Goal: Find specific page/section: Find specific page/section

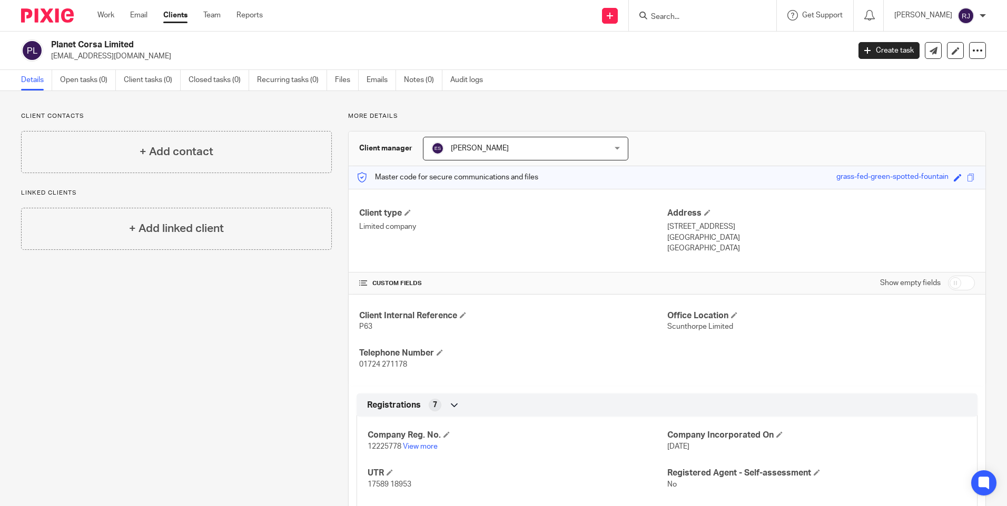
click at [682, 16] on input "Search" at bounding box center [697, 17] width 95 height 9
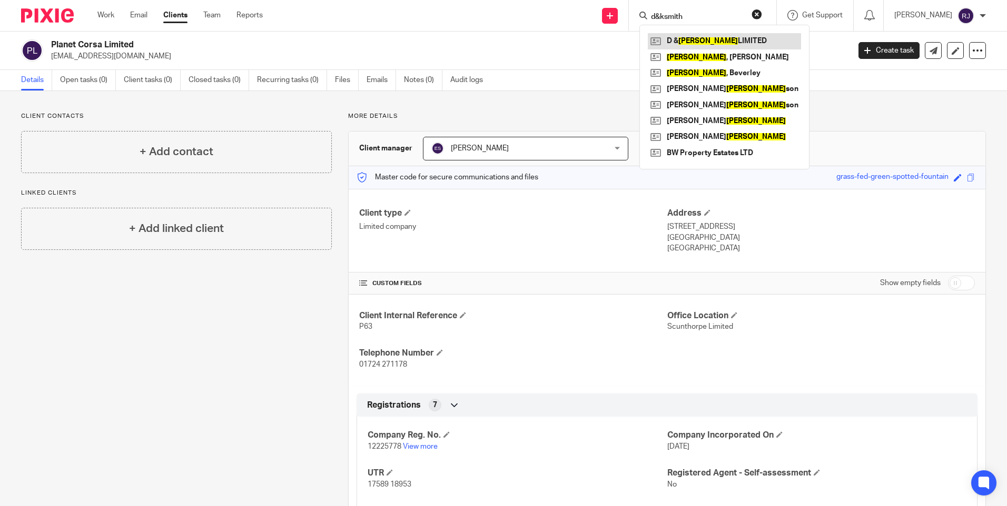
type input "d&ksmith"
click at [726, 42] on link at bounding box center [724, 41] width 153 height 16
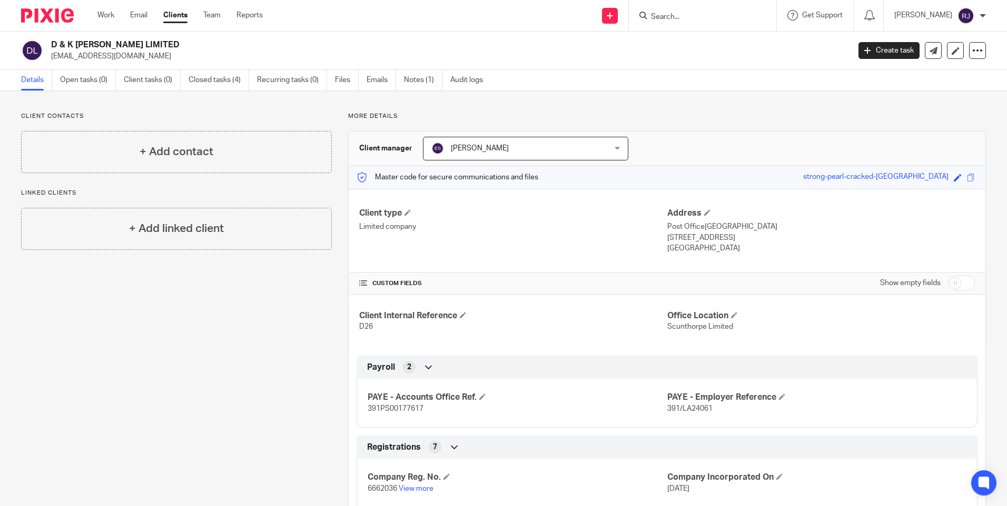
click at [678, 15] on input "Search" at bounding box center [697, 17] width 95 height 9
type input "isnt"
click at [728, 37] on link at bounding box center [713, 41] width 131 height 16
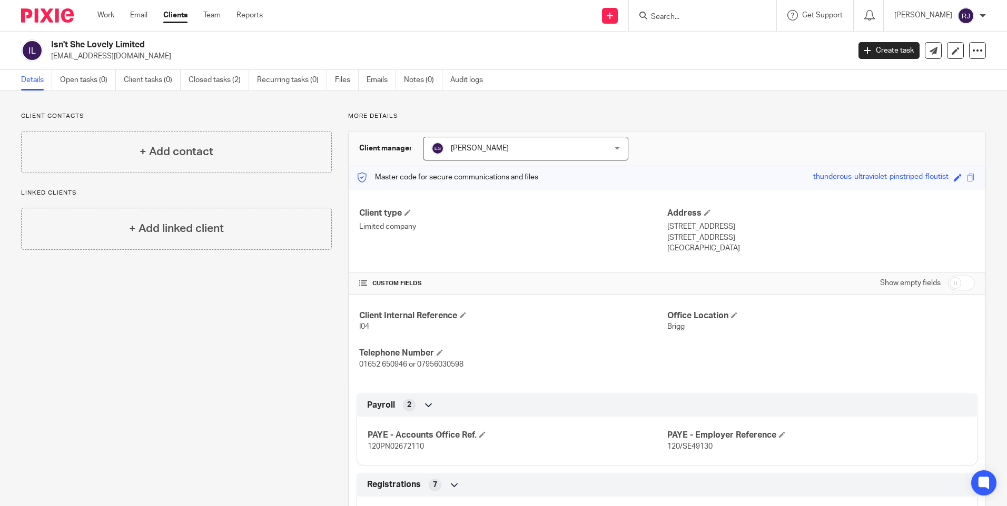
click at [677, 15] on input "Search" at bounding box center [697, 17] width 95 height 9
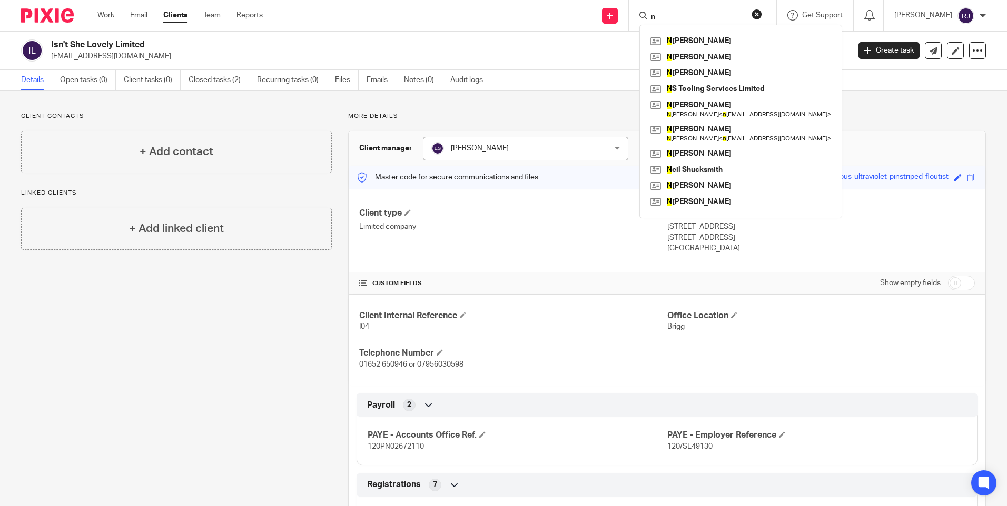
type input "n"
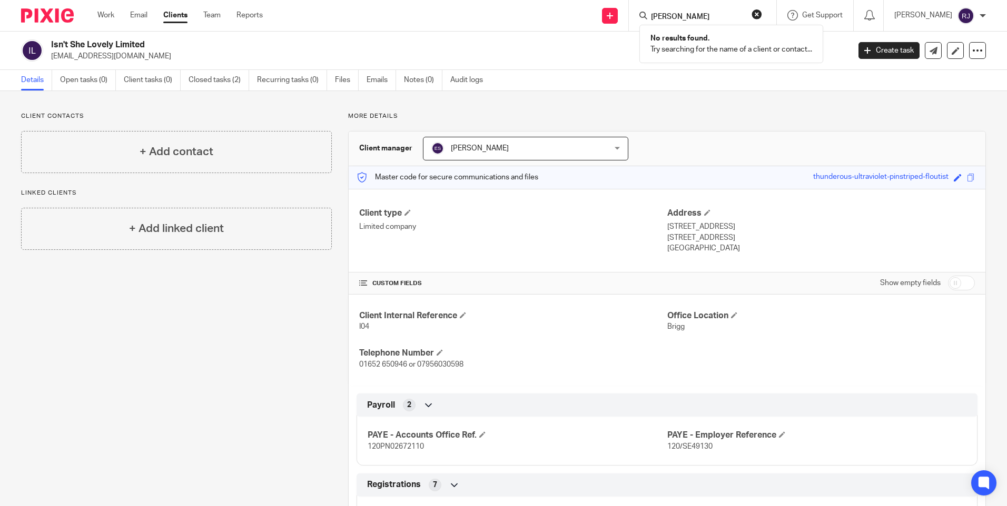
click button "submit" at bounding box center [0, 0] width 0 height 0
click at [690, 16] on input "ms s n nelson" at bounding box center [697, 17] width 95 height 9
click at [744, 19] on input "ms s a nelson" at bounding box center [697, 17] width 95 height 9
click at [647, 15] on icon at bounding box center [643, 16] width 8 height 8
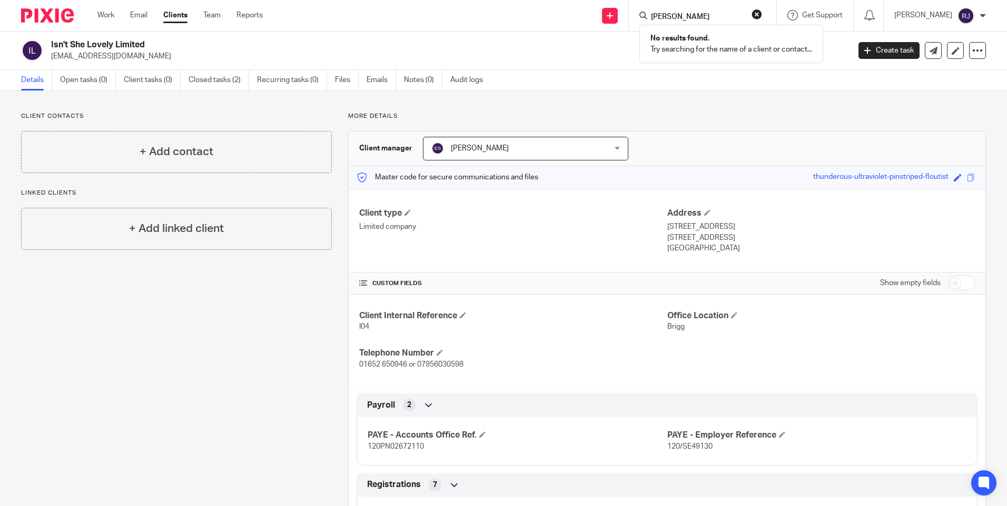
click at [722, 15] on input "ms s a nelson" at bounding box center [697, 17] width 95 height 9
type input "m"
click at [667, 14] on input "Search" at bounding box center [697, 17] width 95 height 9
type input "mr s ellis"
click button "submit" at bounding box center [0, 0] width 0 height 0
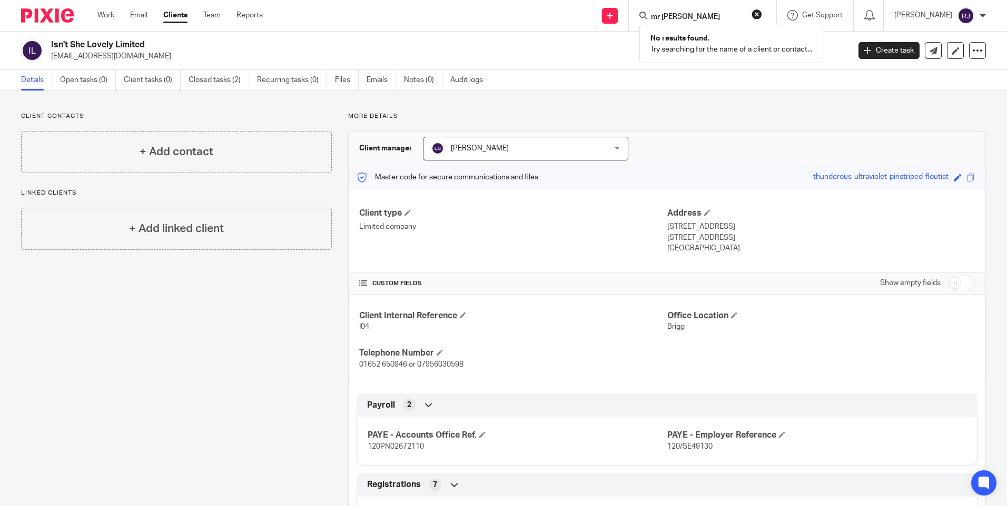
click at [762, 16] on button "reset" at bounding box center [756, 14] width 11 height 11
click at [742, 23] on div at bounding box center [702, 15] width 147 height 31
click at [678, 18] on input "Search" at bounding box center [697, 17] width 95 height 9
type input "mr stuart nixon"
click button "submit" at bounding box center [0, 0] width 0 height 0
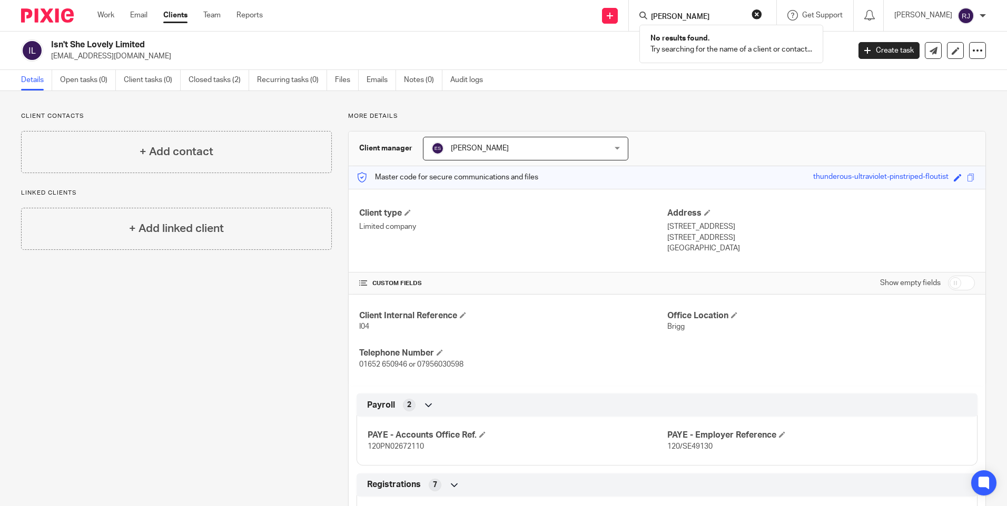
drag, startPoint x: 728, startPoint y: 14, endPoint x: 562, endPoint y: 14, distance: 165.8
click at [562, 14] on div "Send new email Create task Add client Request signature mr stuart nixon No resu…" at bounding box center [642, 15] width 728 height 31
click at [682, 12] on form at bounding box center [706, 15] width 112 height 13
click at [678, 17] on input "Search" at bounding box center [697, 17] width 95 height 9
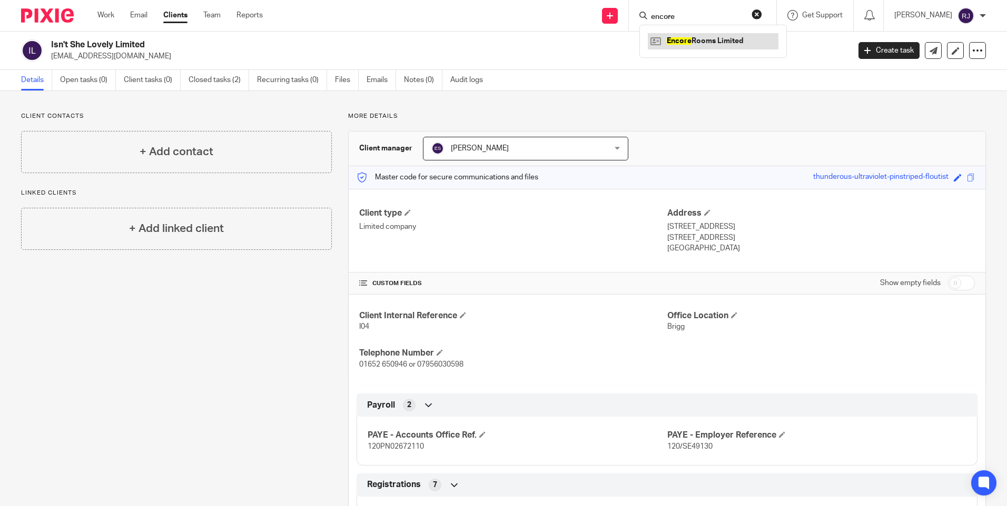
type input "encore"
click at [707, 43] on link at bounding box center [713, 41] width 131 height 16
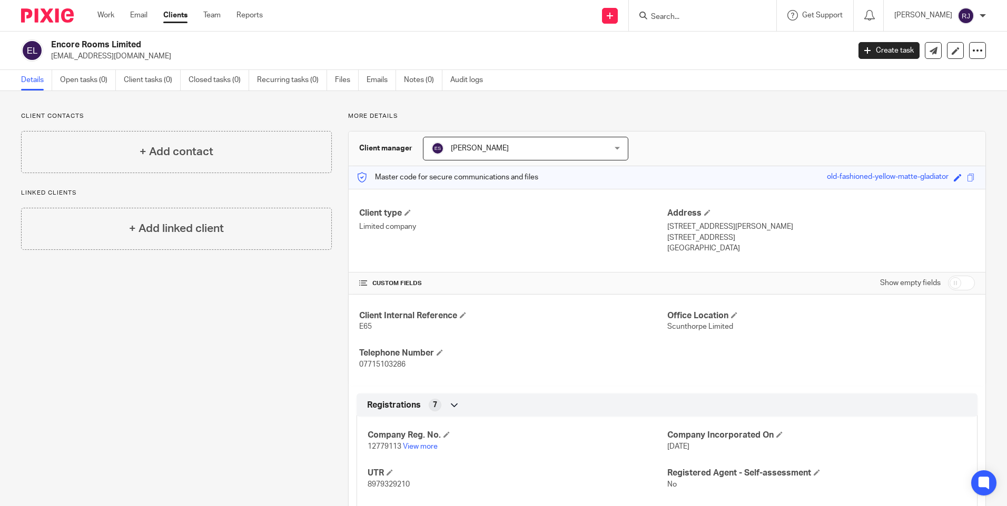
click at [647, 14] on icon at bounding box center [643, 16] width 8 height 8
click at [664, 16] on div at bounding box center [700, 15] width 123 height 13
click at [671, 16] on input "Search" at bounding box center [697, 17] width 95 height 9
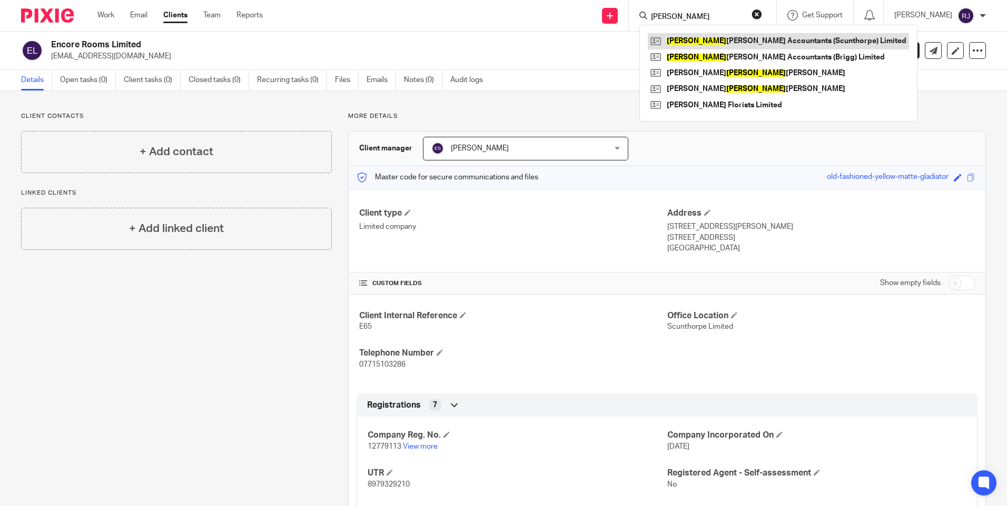
type input "shuck"
click at [754, 43] on link at bounding box center [778, 41] width 261 height 16
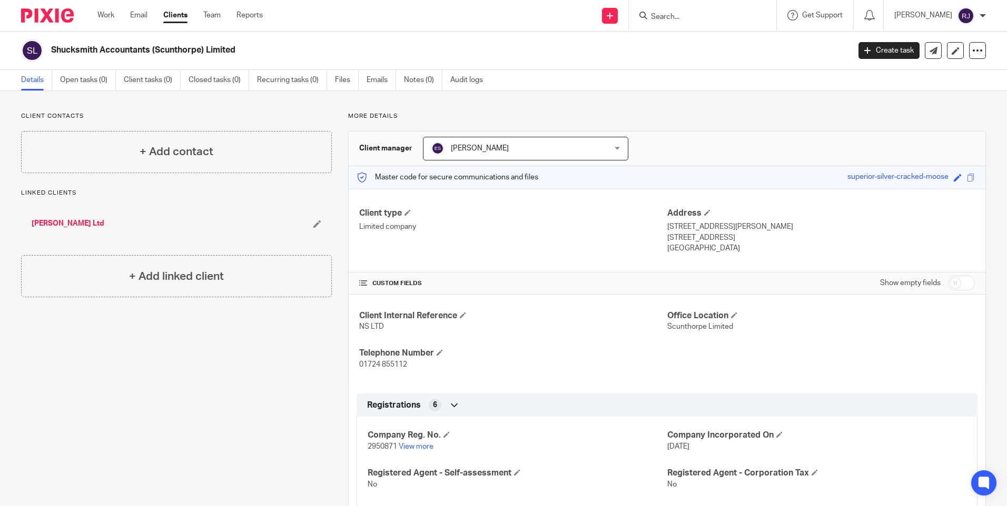
click at [677, 15] on input "Search" at bounding box center [697, 17] width 95 height 9
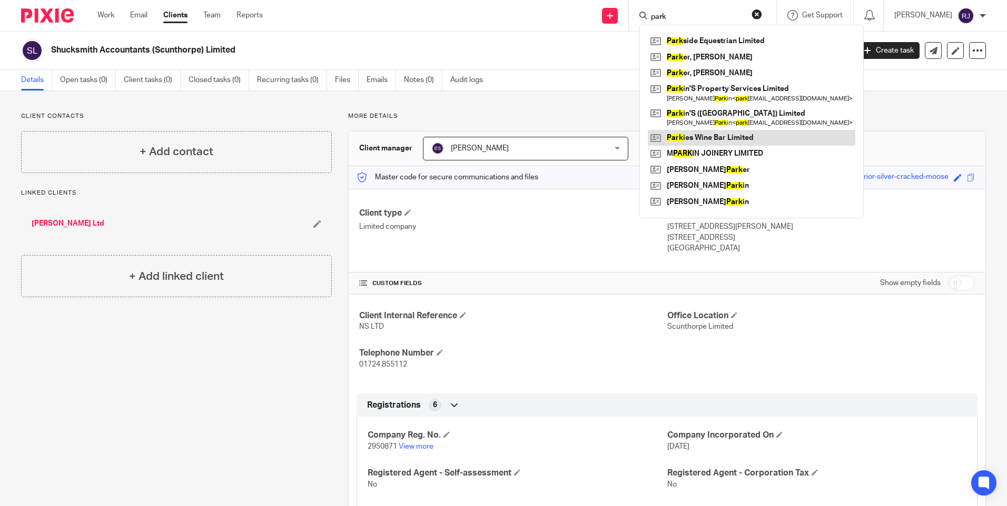
type input "park"
click at [731, 135] on link at bounding box center [751, 138] width 207 height 16
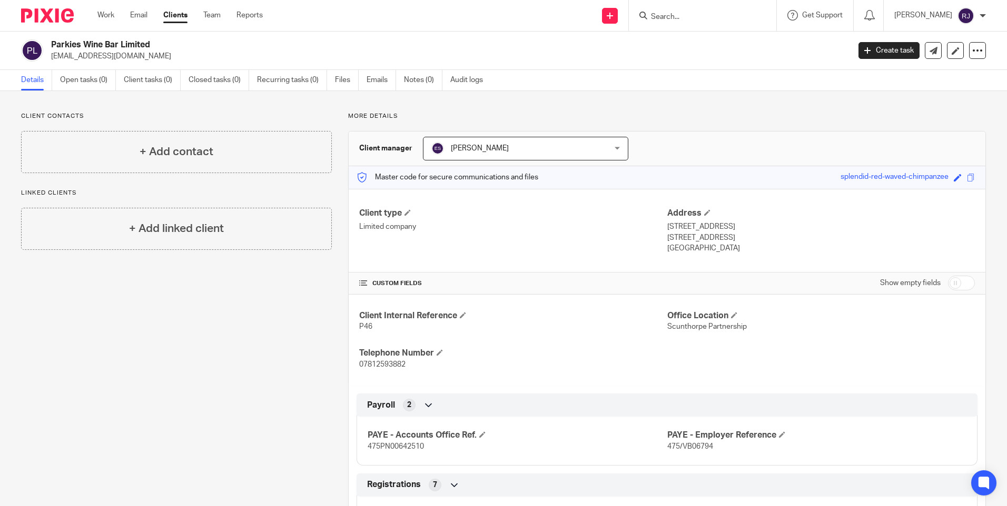
click at [693, 13] on input "Search" at bounding box center [697, 17] width 95 height 9
type input "buking"
click at [723, 44] on link at bounding box center [732, 41] width 168 height 16
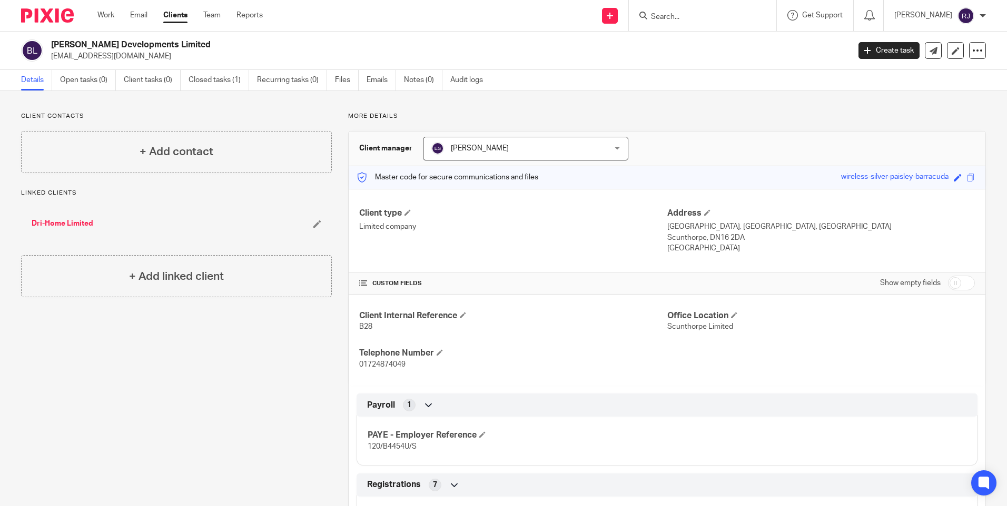
click at [677, 14] on input "Search" at bounding box center [697, 17] width 95 height 9
type input "[PERSON_NAME]"
click button "submit" at bounding box center [0, 0] width 0 height 0
click at [716, 38] on link at bounding box center [720, 41] width 144 height 16
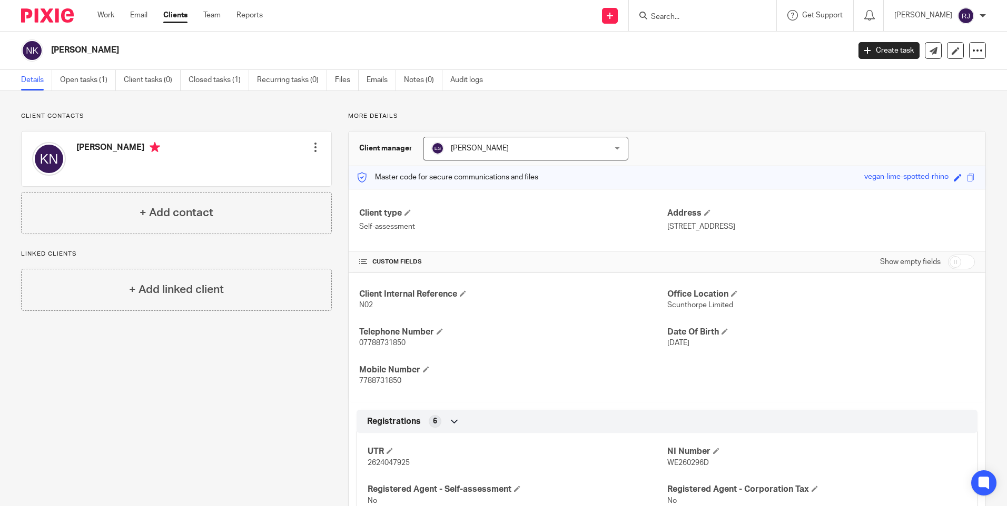
click at [688, 15] on input "Search" at bounding box center [697, 17] width 95 height 9
type input "[PERSON_NAME]"
click button "submit" at bounding box center [0, 0] width 0 height 0
click at [762, 11] on button "reset" at bounding box center [756, 14] width 11 height 11
click at [678, 17] on input "Search" at bounding box center [697, 17] width 95 height 9
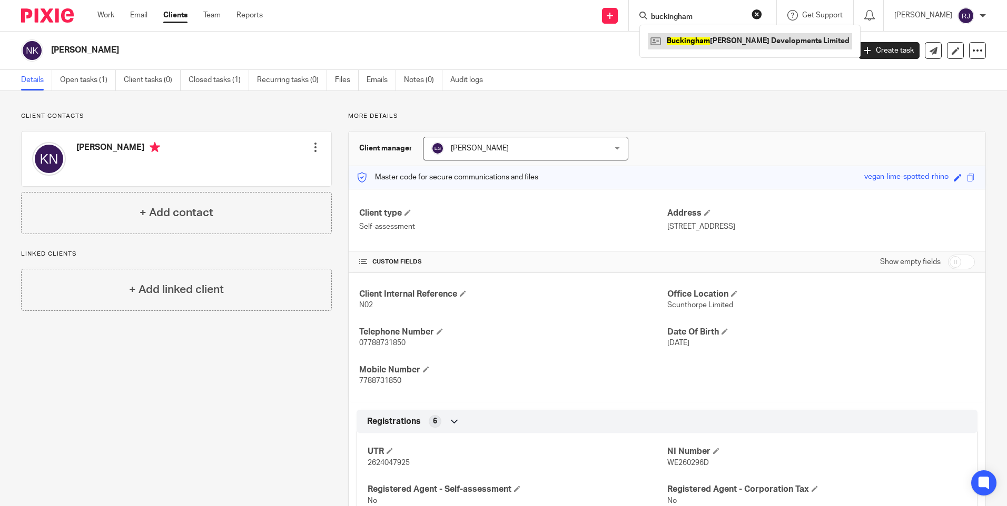
type input "buckingham"
click at [731, 37] on link at bounding box center [750, 41] width 204 height 16
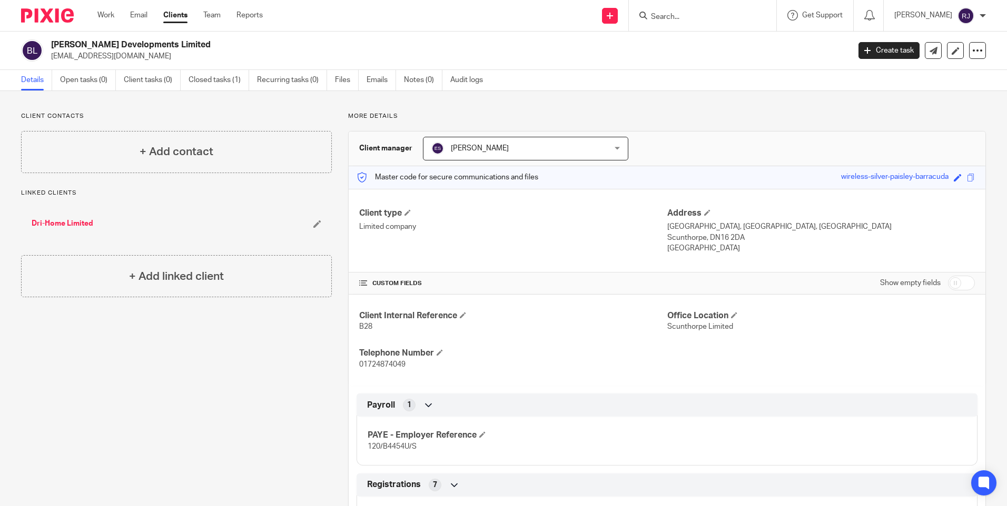
click at [663, 21] on div at bounding box center [700, 15] width 123 height 13
click at [682, 15] on input "Search" at bounding box center [697, 17] width 95 height 9
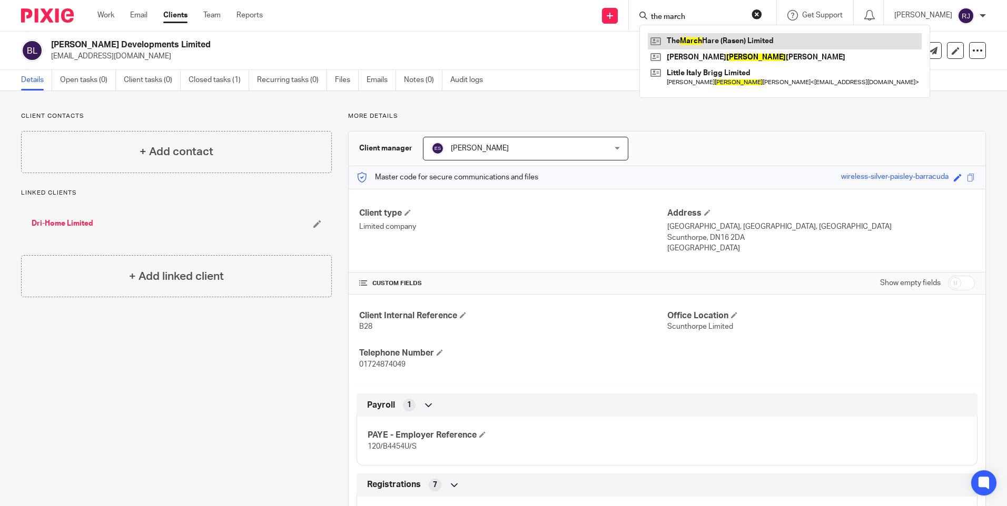
type input "the march"
click at [740, 38] on link at bounding box center [785, 41] width 274 height 16
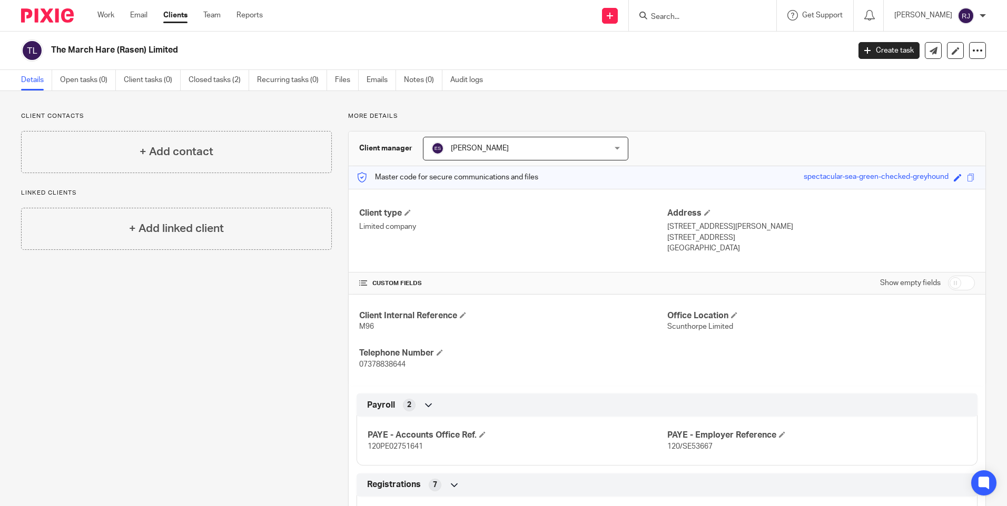
click at [691, 16] on input "Search" at bounding box center [697, 17] width 95 height 9
type input "qua"
click at [716, 36] on link at bounding box center [713, 41] width 131 height 16
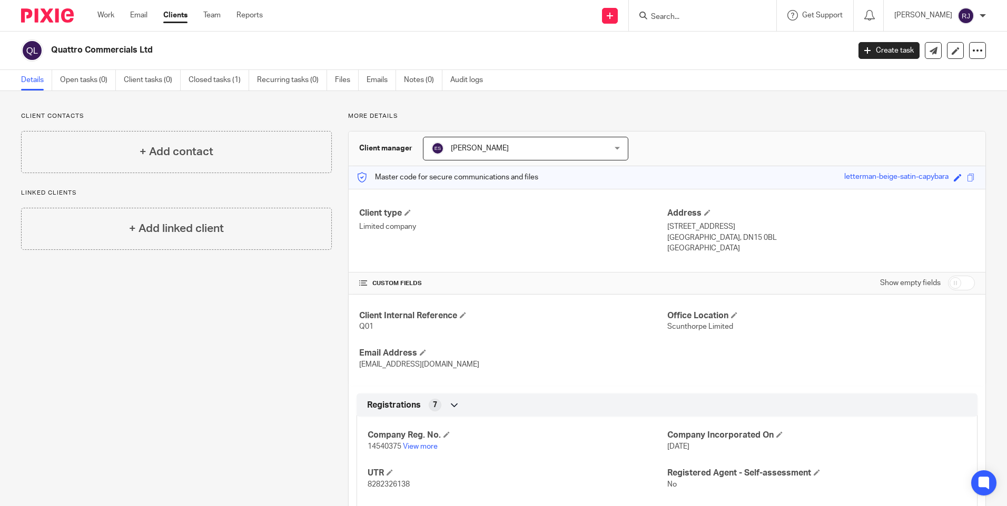
click at [703, 14] on input "Search" at bounding box center [697, 17] width 95 height 9
type input "tmc asse"
click at [708, 43] on link at bounding box center [713, 41] width 131 height 16
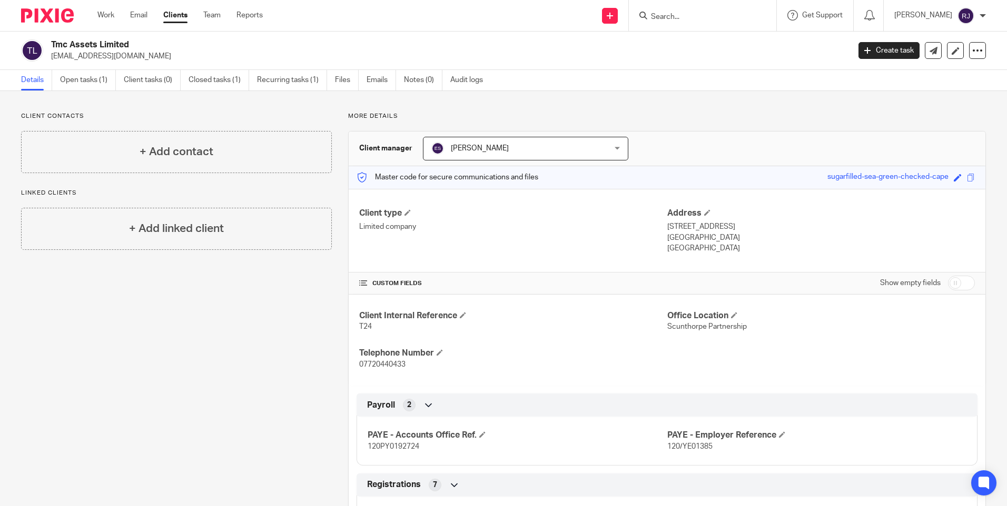
click at [675, 16] on input "Search" at bounding box center [697, 17] width 95 height 9
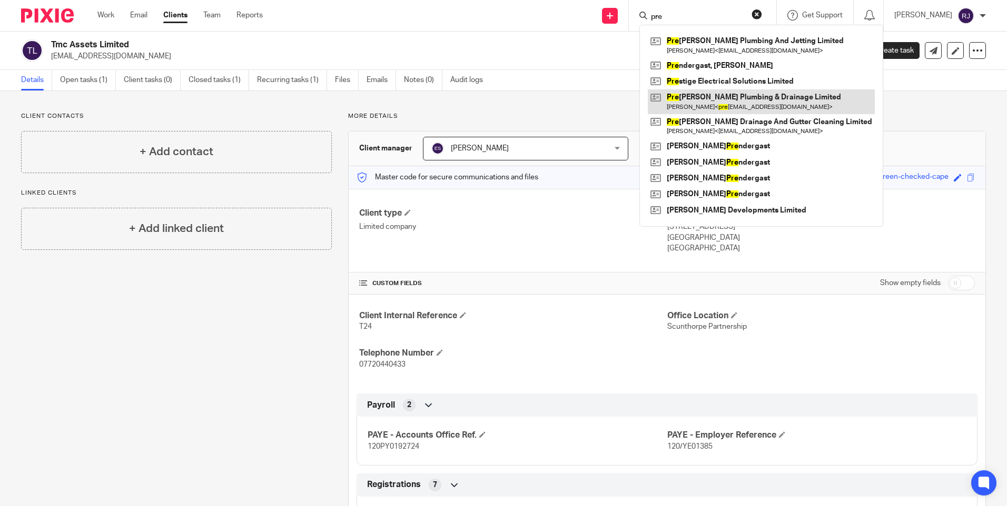
type input "pre"
click at [735, 102] on link at bounding box center [761, 101] width 227 height 24
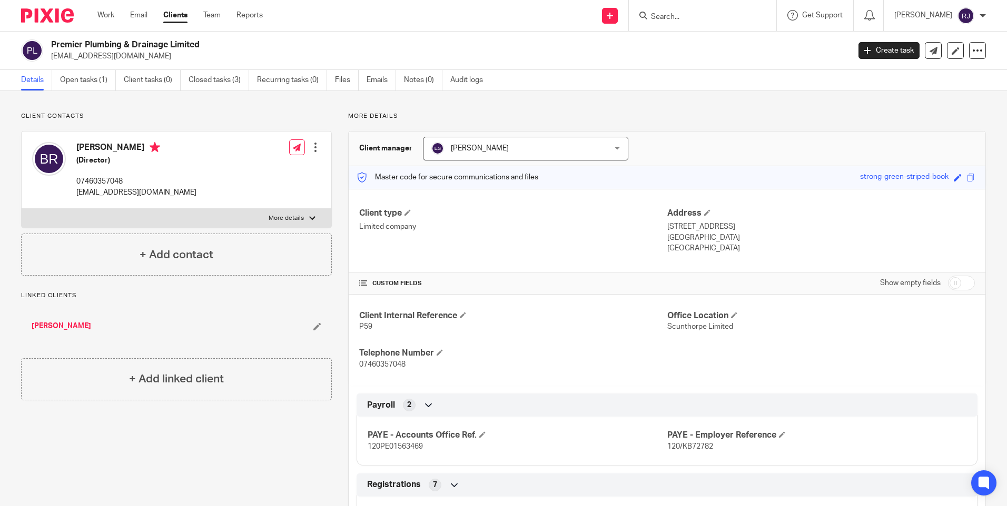
click at [697, 19] on input "Search" at bounding box center [697, 17] width 95 height 9
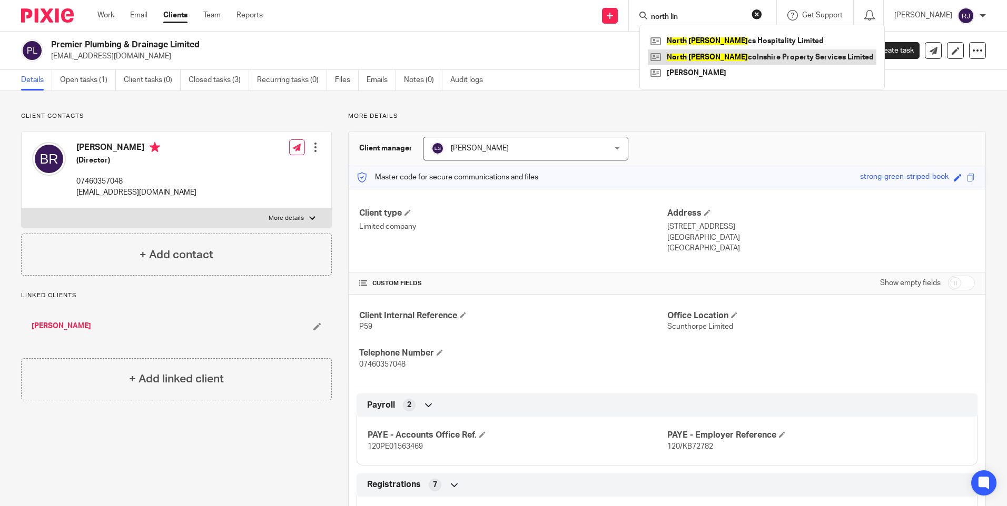
type input "north lin"
click at [745, 57] on link at bounding box center [762, 57] width 228 height 16
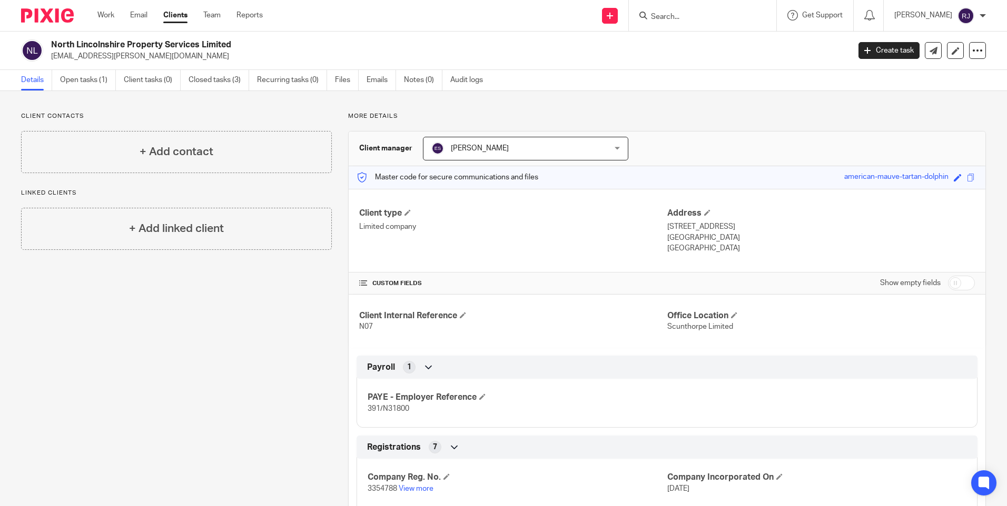
click at [665, 14] on input "Search" at bounding box center [697, 17] width 95 height 9
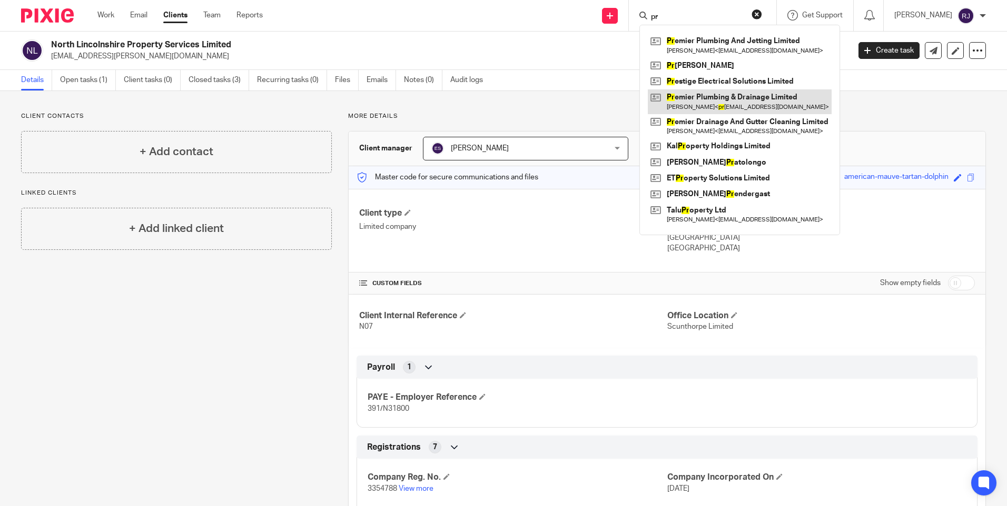
type input "pr"
click at [719, 103] on link at bounding box center [740, 101] width 184 height 24
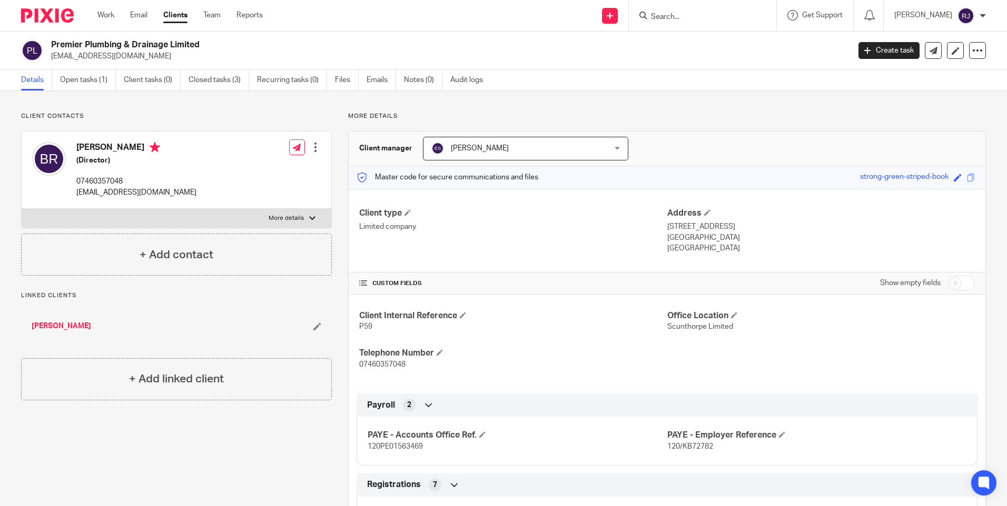
click at [663, 14] on div at bounding box center [700, 15] width 123 height 13
click at [671, 15] on input "Search" at bounding box center [697, 17] width 95 height 9
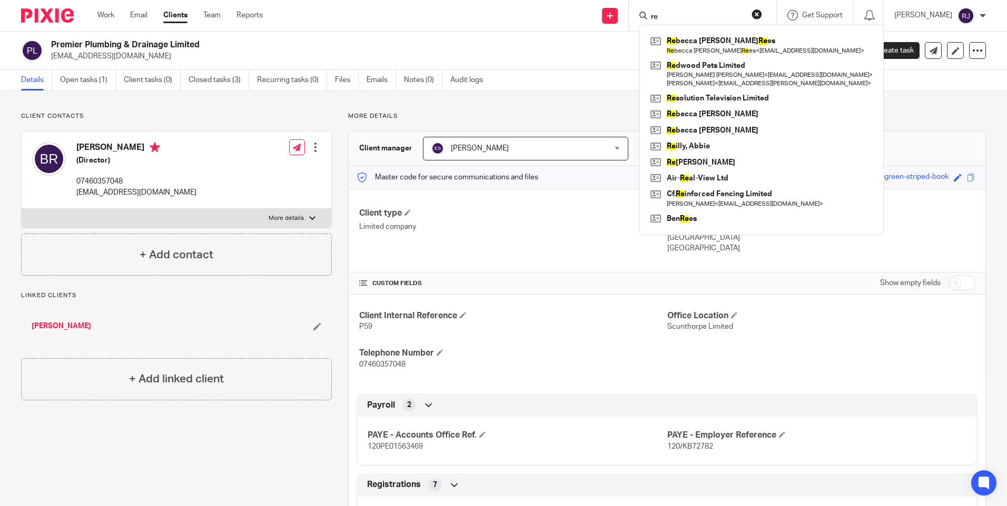
type input "r"
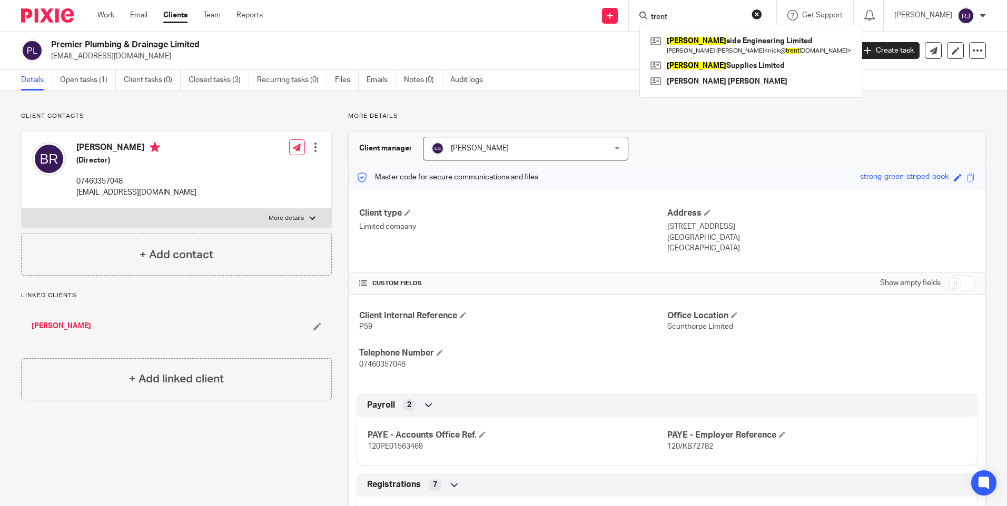
type input "trent"
click at [717, 45] on link at bounding box center [751, 45] width 206 height 24
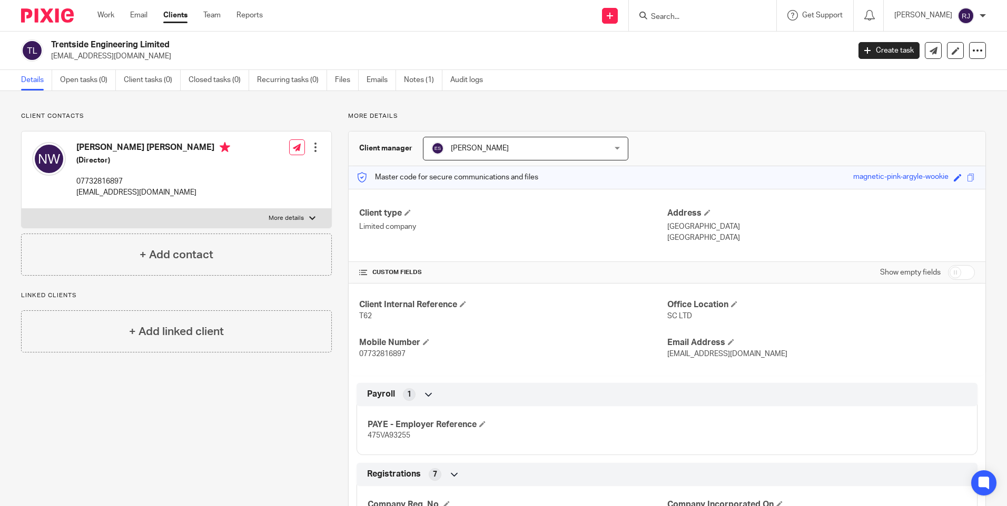
click at [663, 15] on div at bounding box center [700, 15] width 123 height 13
click at [672, 15] on input "Search" at bounding box center [697, 17] width 95 height 9
type input "c"
click at [678, 15] on input "Search" at bounding box center [697, 17] width 95 height 9
type input "ing"
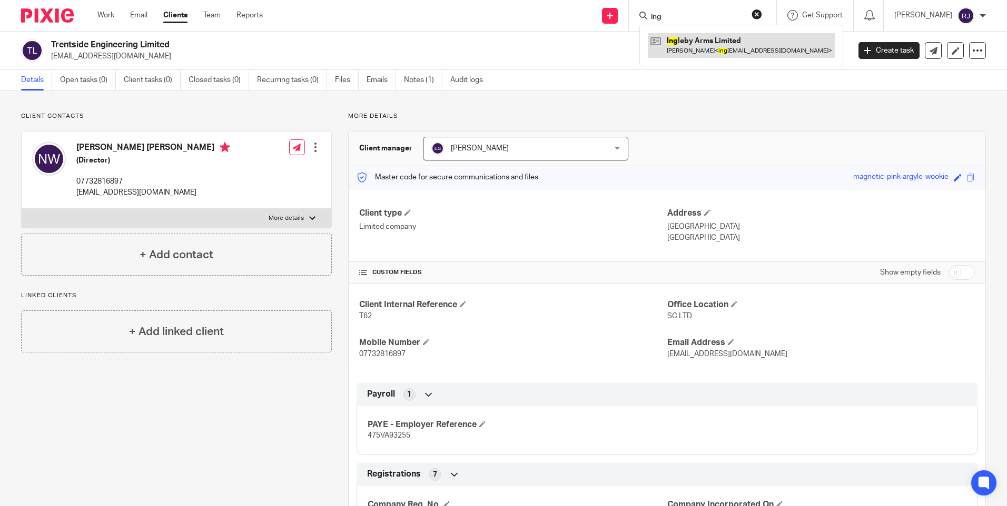
click at [708, 43] on link at bounding box center [741, 45] width 187 height 24
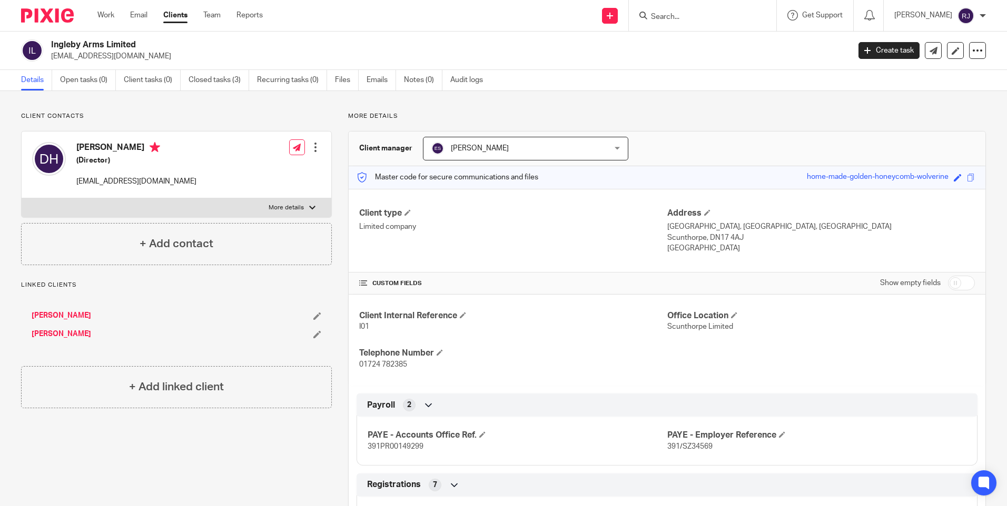
click at [681, 15] on input "Search" at bounding box center [697, 17] width 95 height 9
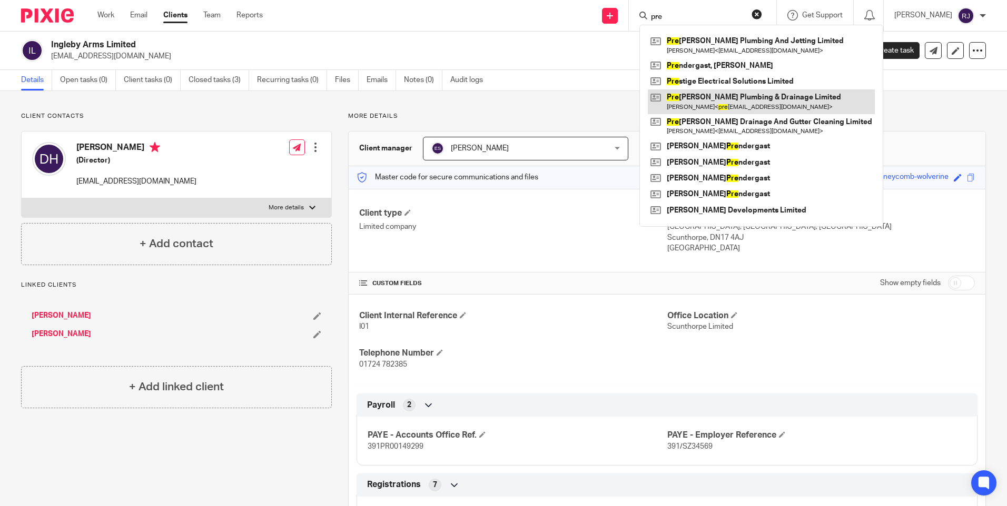
type input "pre"
click at [709, 98] on link at bounding box center [761, 101] width 227 height 24
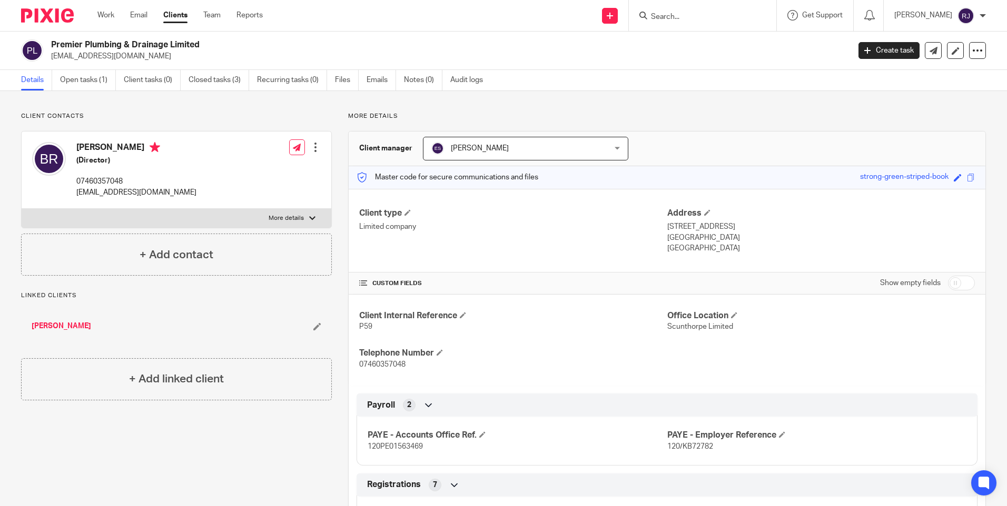
click at [720, 12] on form at bounding box center [706, 15] width 112 height 13
click at [691, 18] on input "Search" at bounding box center [697, 17] width 95 height 9
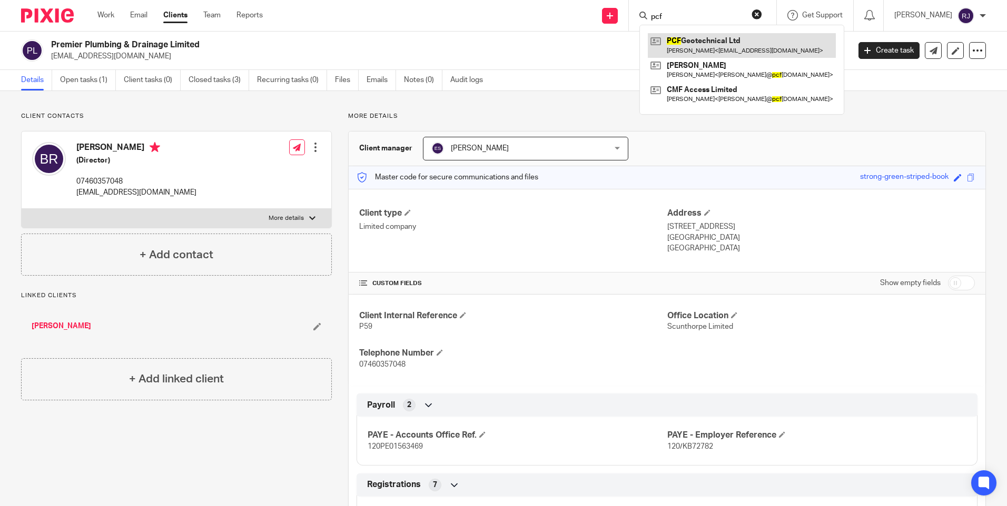
type input "pcf"
click at [731, 41] on link at bounding box center [742, 45] width 188 height 24
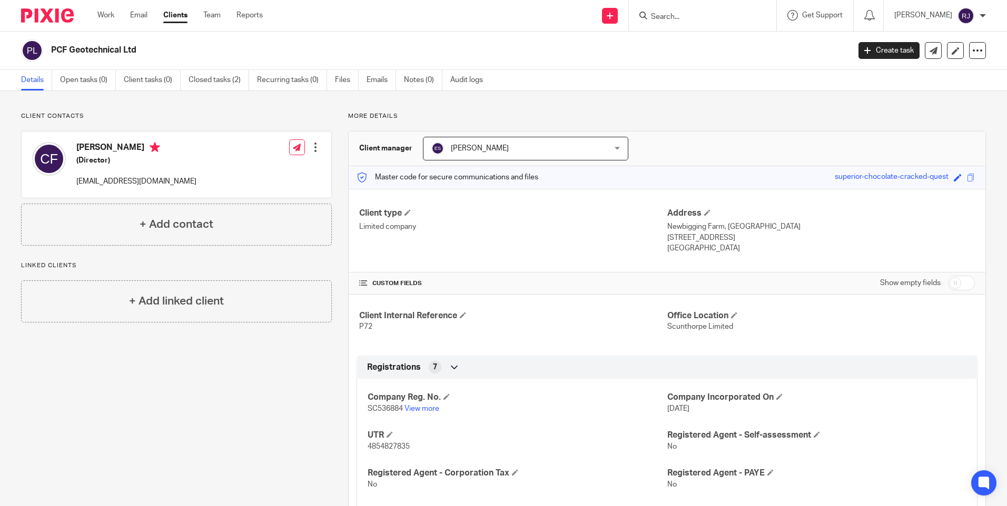
click at [686, 13] on input "Search" at bounding box center [697, 17] width 95 height 9
type input "[PERSON_NAME]"
click button "submit" at bounding box center [0, 0] width 0 height 0
click at [762, 12] on button "reset" at bounding box center [756, 14] width 11 height 11
click at [680, 15] on input "Search" at bounding box center [697, 17] width 95 height 9
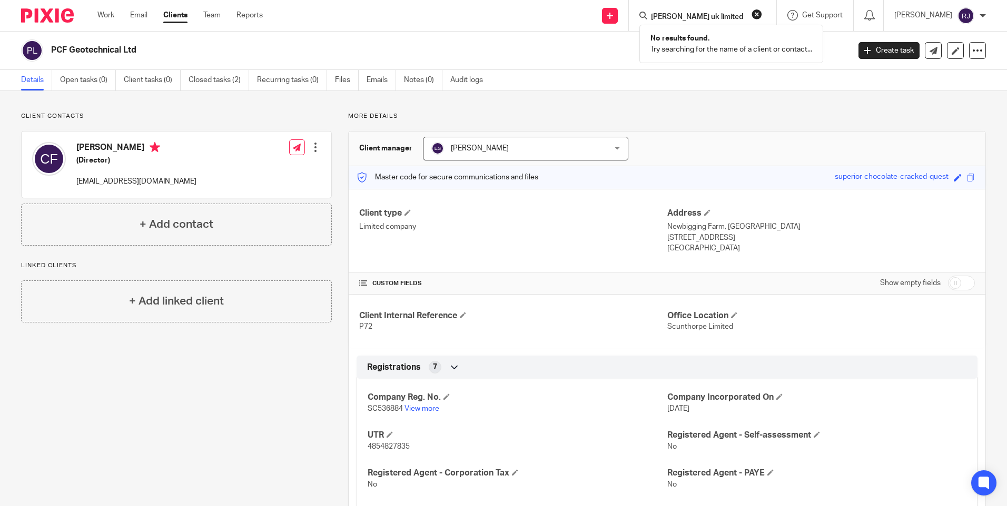
click at [744, 15] on input "[PERSON_NAME] uk limited" at bounding box center [697, 17] width 95 height 9
type input "[PERSON_NAME] uk limited"
click button "submit" at bounding box center [0, 0] width 0 height 0
click at [762, 13] on button "reset" at bounding box center [756, 14] width 11 height 11
click at [687, 18] on input "Search" at bounding box center [697, 17] width 95 height 9
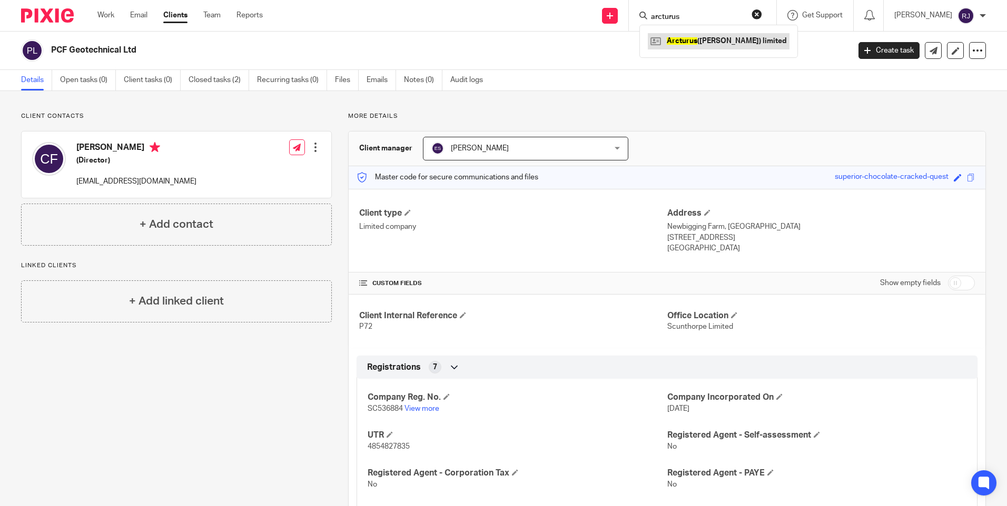
type input "arcturus"
click at [744, 42] on link at bounding box center [719, 41] width 142 height 16
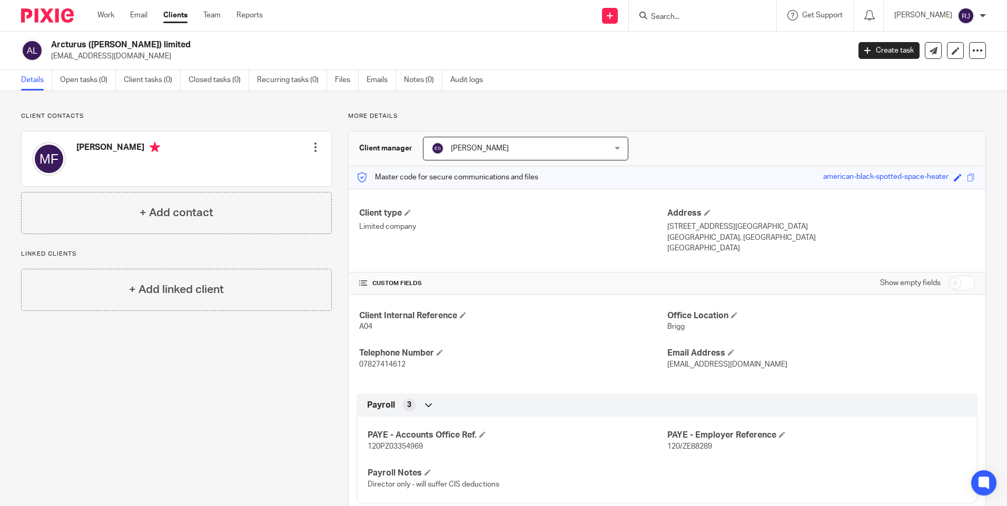
click at [670, 13] on input "Search" at bounding box center [697, 17] width 95 height 9
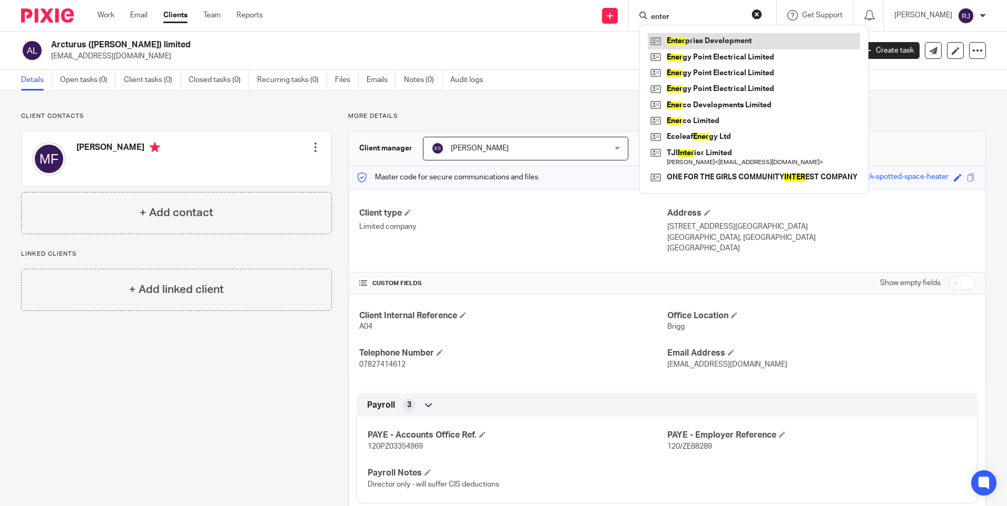
type input "enter"
click at [741, 44] on link at bounding box center [754, 41] width 212 height 16
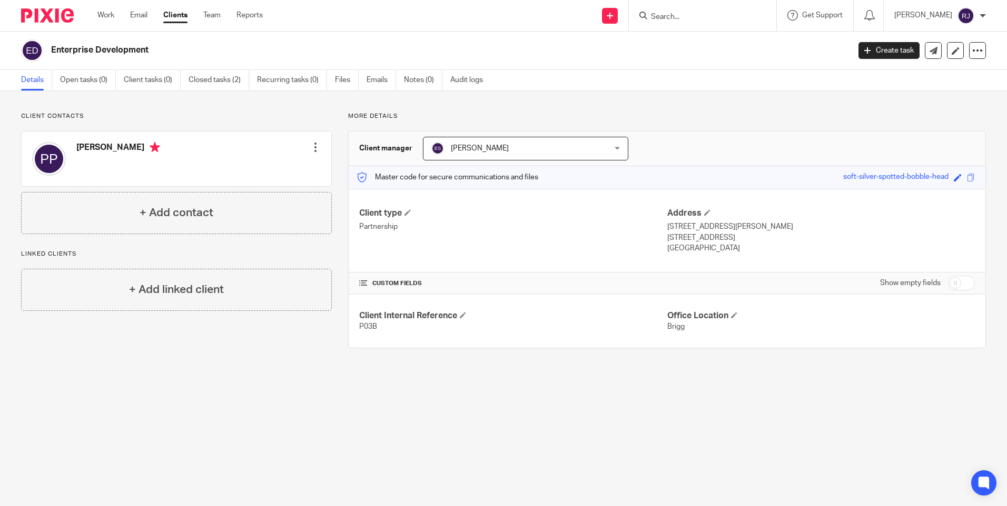
click at [673, 13] on input "Search" at bounding box center [697, 17] width 95 height 9
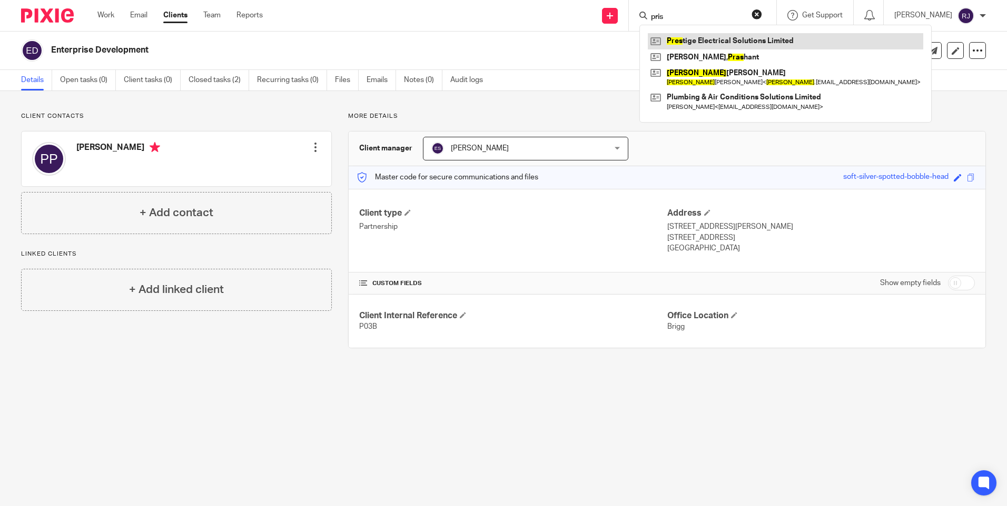
type input "pris"
click at [731, 34] on link at bounding box center [785, 41] width 275 height 16
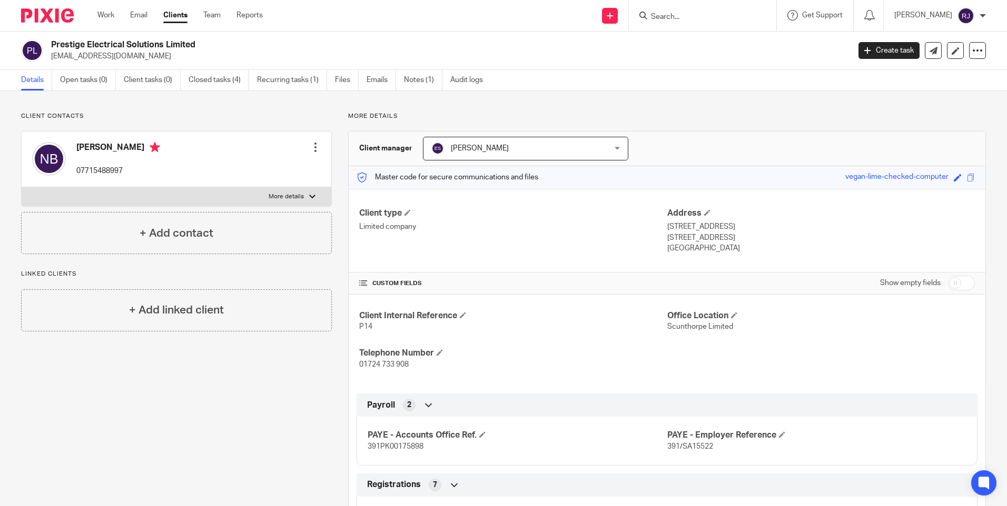
click at [685, 18] on input "Search" at bounding box center [697, 17] width 95 height 9
type input "d& k [PERSON_NAME] l"
click at [716, 37] on link at bounding box center [713, 41] width 131 height 16
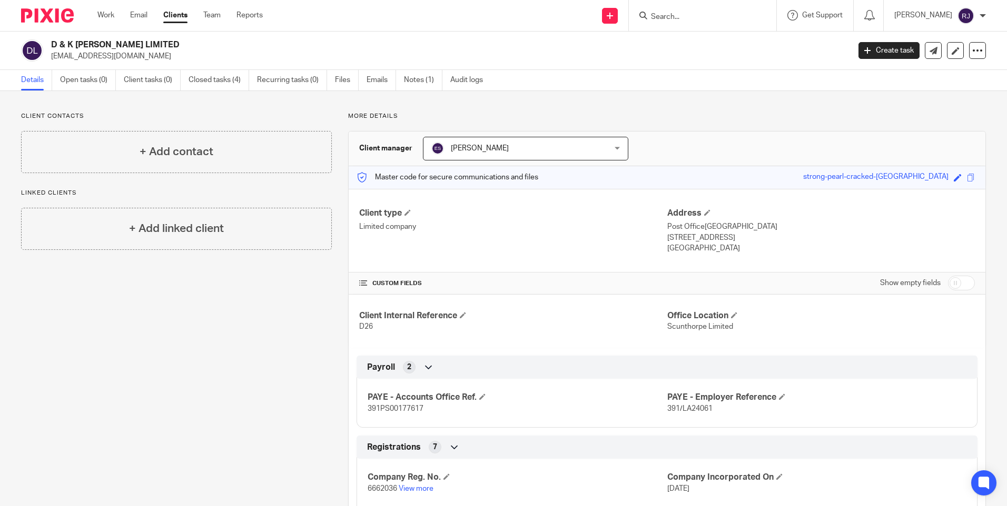
click at [667, 14] on input "Search" at bounding box center [697, 17] width 95 height 9
type input "ms k e fowler"
click button "submit" at bounding box center [0, 0] width 0 height 0
click at [762, 12] on button "reset" at bounding box center [756, 14] width 11 height 11
click at [667, 15] on input "Search" at bounding box center [697, 17] width 95 height 9
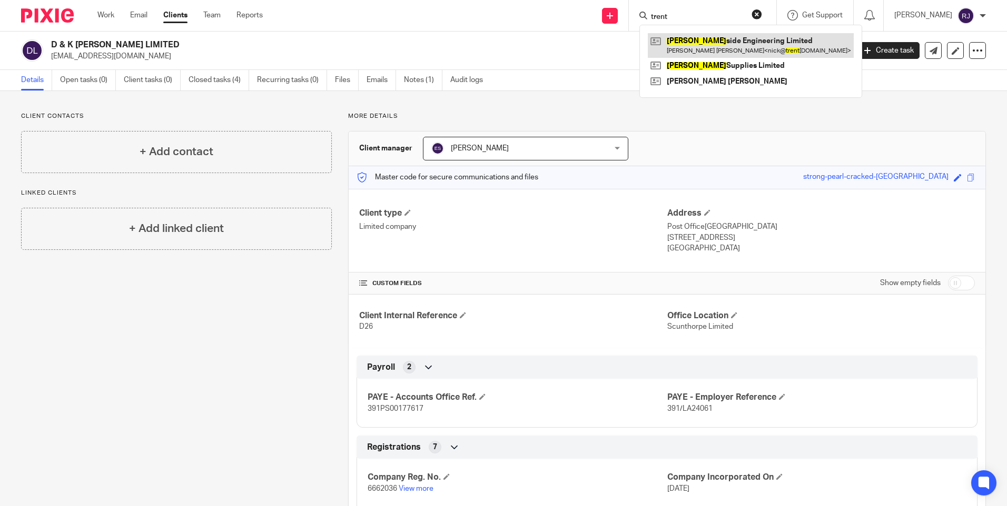
type input "trent"
click at [742, 45] on link at bounding box center [751, 45] width 206 height 24
